Goal: Task Accomplishment & Management: Manage account settings

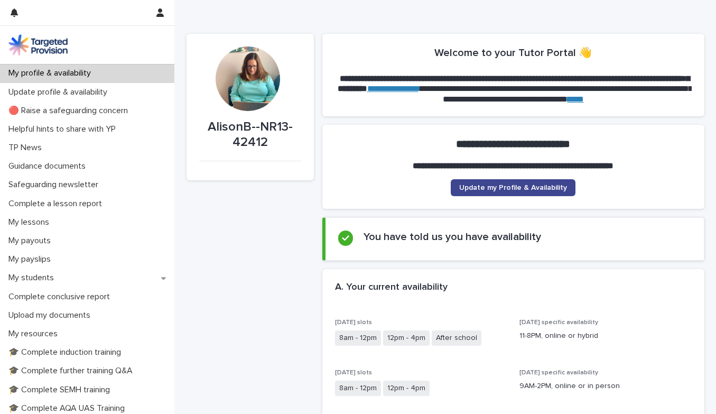
click at [535, 188] on span "Update my Profile & Availability" at bounding box center [513, 187] width 108 height 7
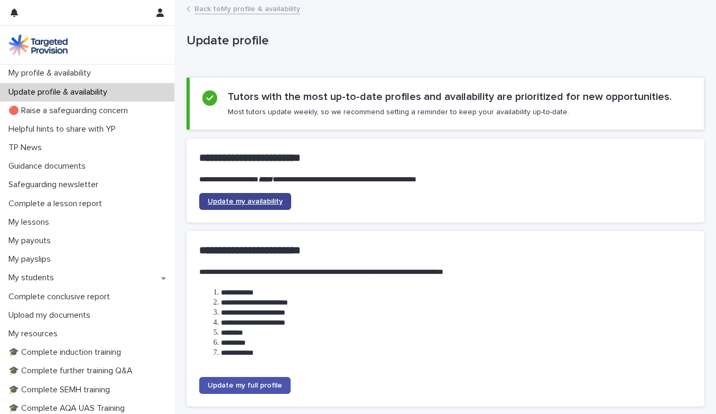
click at [246, 200] on span "Update my availability" at bounding box center [245, 201] width 75 height 7
click at [250, 199] on span "Update my availability" at bounding box center [245, 201] width 75 height 7
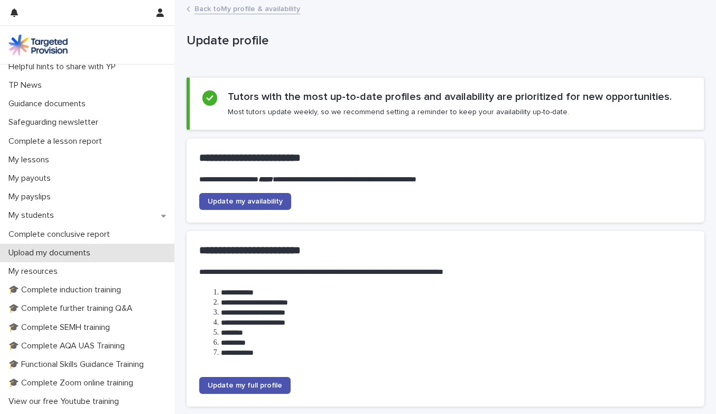
scroll to position [66, 0]
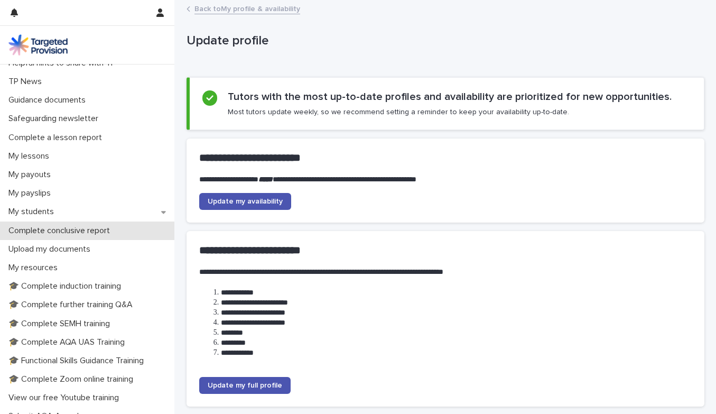
click at [72, 222] on div "Complete conclusive report" at bounding box center [87, 231] width 174 height 19
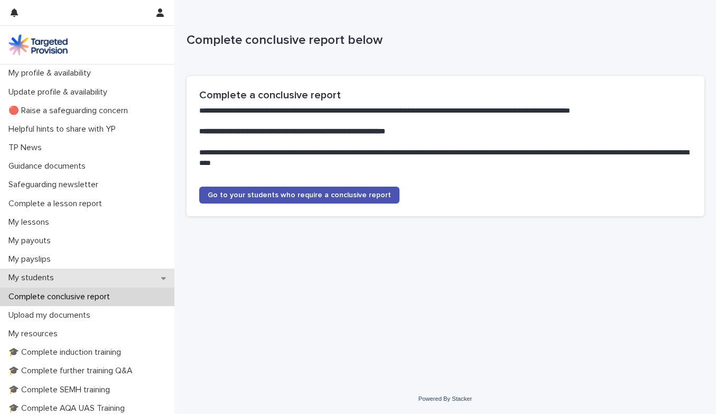
click at [48, 278] on p "My students" at bounding box center [33, 278] width 58 height 10
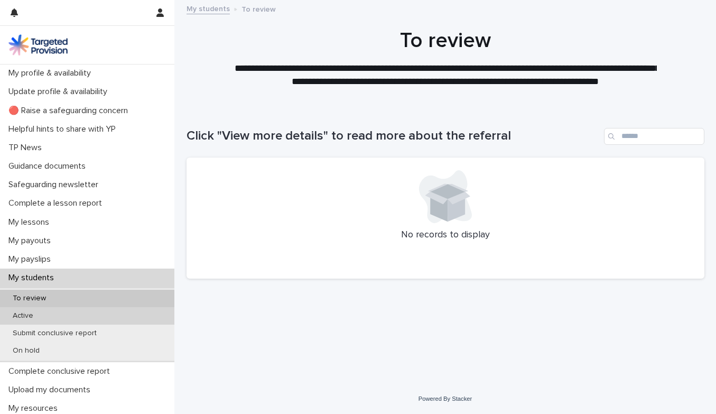
click at [28, 313] on p "Active" at bounding box center [23, 315] width 38 height 9
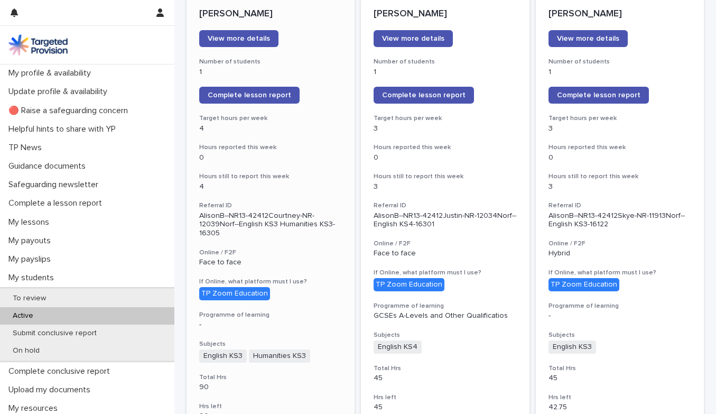
scroll to position [164, 0]
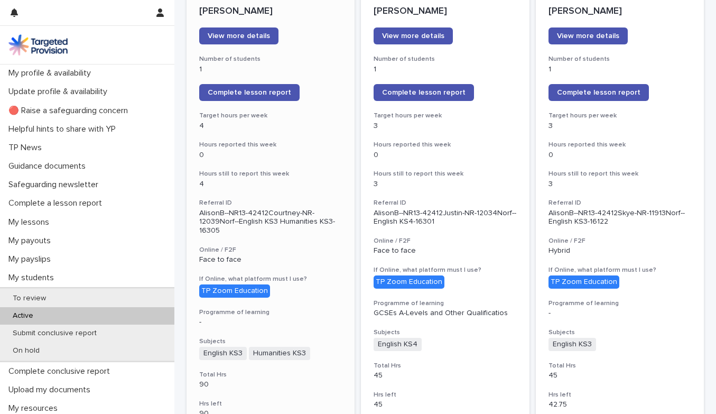
click at [227, 23] on div "[PERSON_NAME] View more details Number of students 1 Complete lesson report Tar…" at bounding box center [271, 362] width 169 height 738
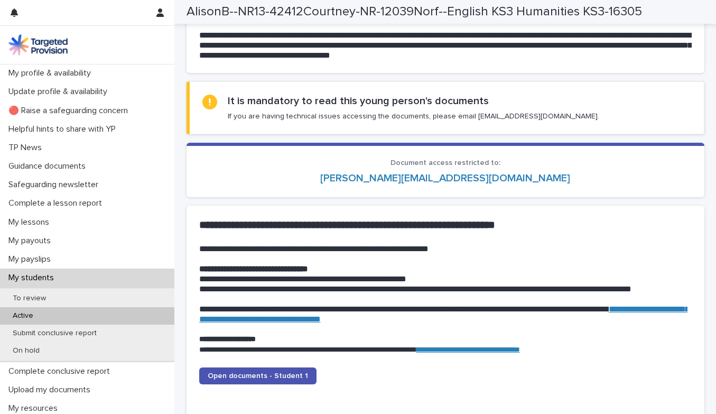
scroll to position [854, 0]
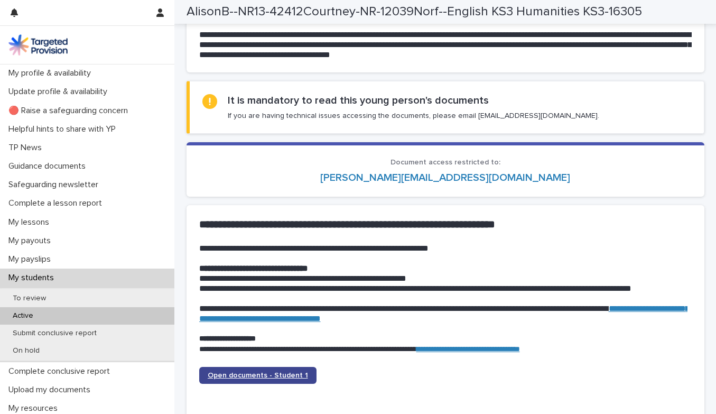
click at [248, 367] on link "Open documents - Student 1" at bounding box center [257, 375] width 117 height 17
